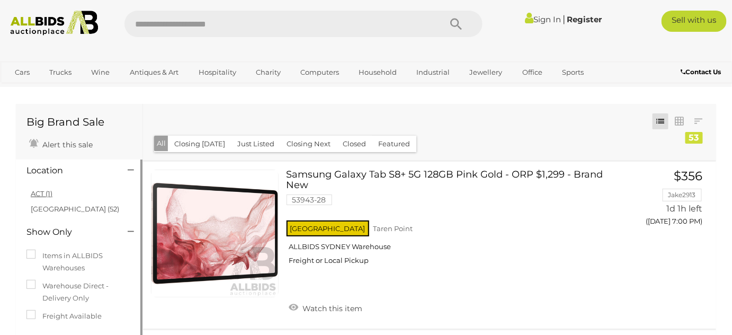
click at [37, 192] on link "ACT (1)" at bounding box center [42, 193] width 22 height 8
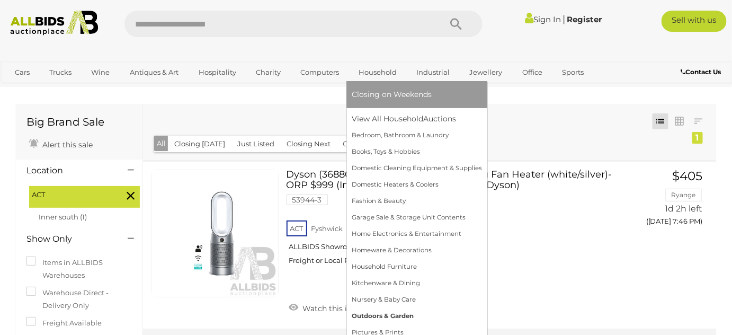
click at [400, 313] on link "Outdoors & Garden" at bounding box center [417, 316] width 130 height 16
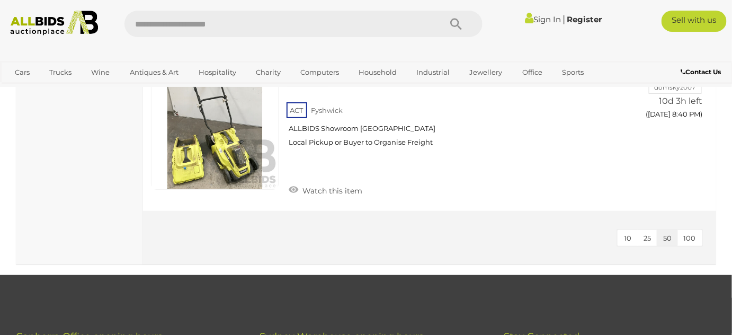
scroll to position [2837, 0]
